Goal: Task Accomplishment & Management: Use online tool/utility

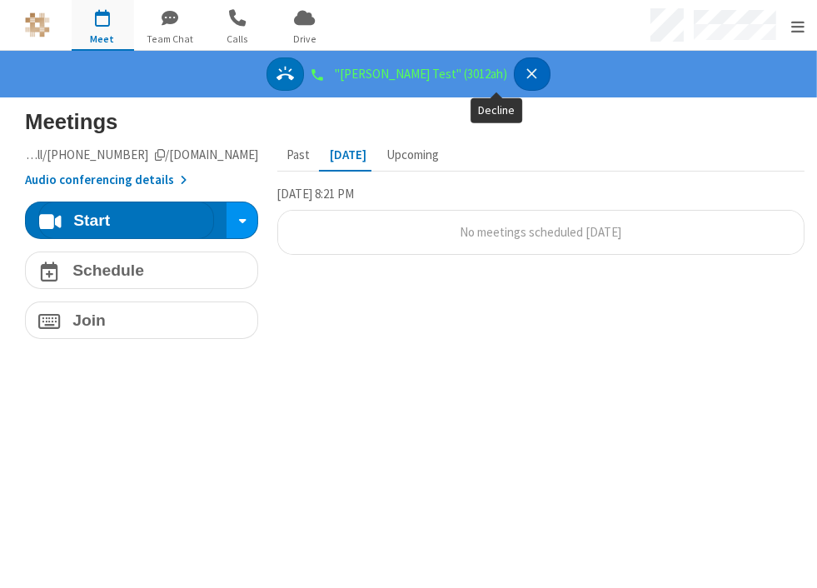
click at [393, 72] on button "Decline" at bounding box center [532, 74] width 37 height 34
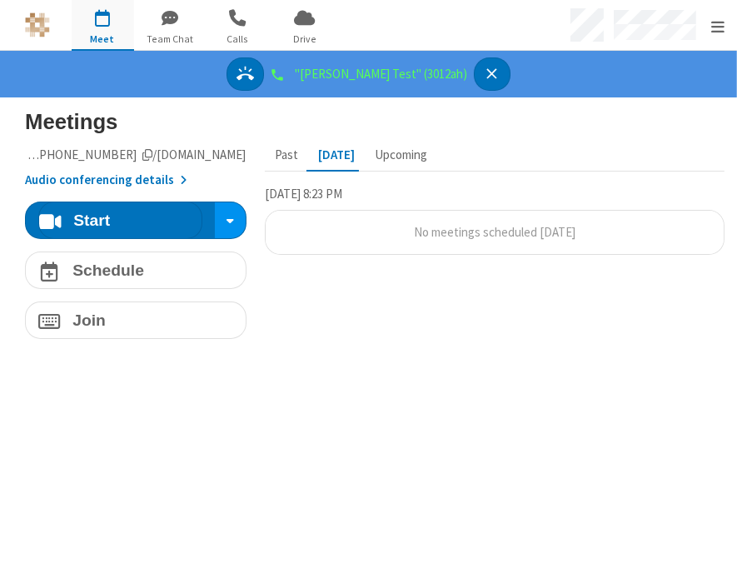
click at [393, 65] on div ""Rex Test" (3012ah)" at bounding box center [368, 74] width 737 height 47
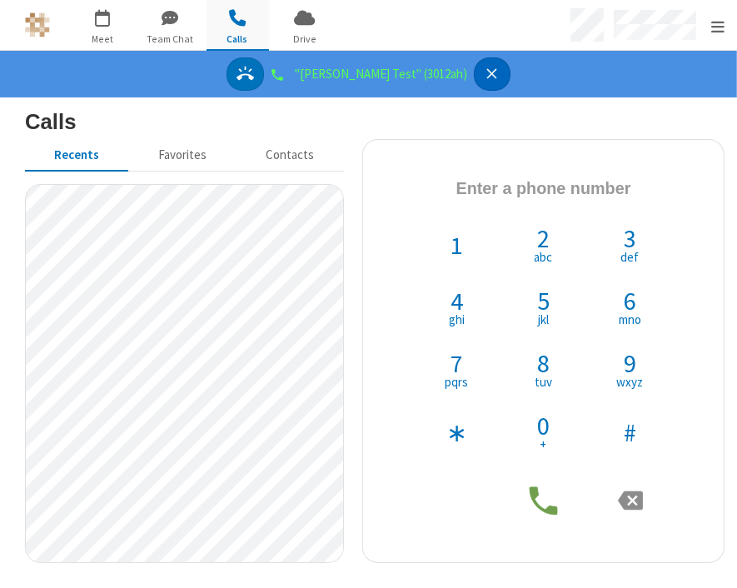
click at [393, 72] on button "Decline" at bounding box center [492, 74] width 37 height 34
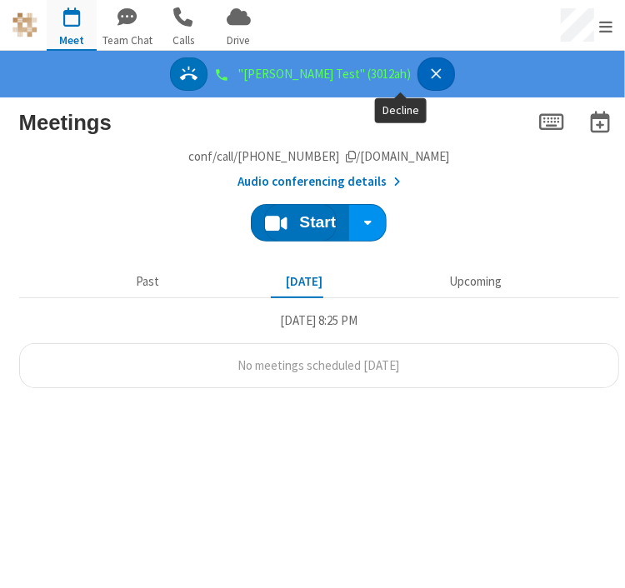
click at [393, 76] on icon "Decline" at bounding box center [435, 73] width 17 height 17
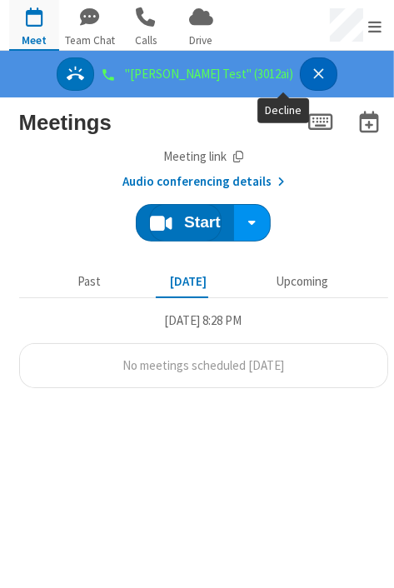
click at [310, 67] on icon "Decline" at bounding box center [318, 73] width 17 height 17
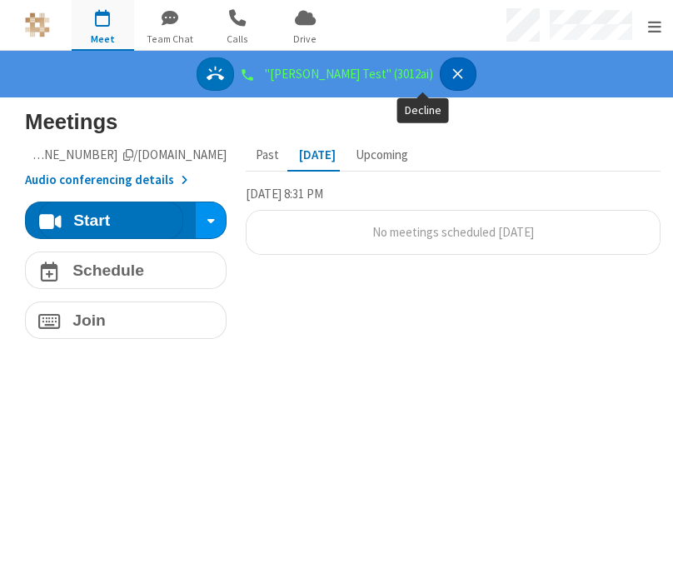
click at [393, 63] on button "Decline" at bounding box center [458, 74] width 37 height 34
